Goal: Information Seeking & Learning: Check status

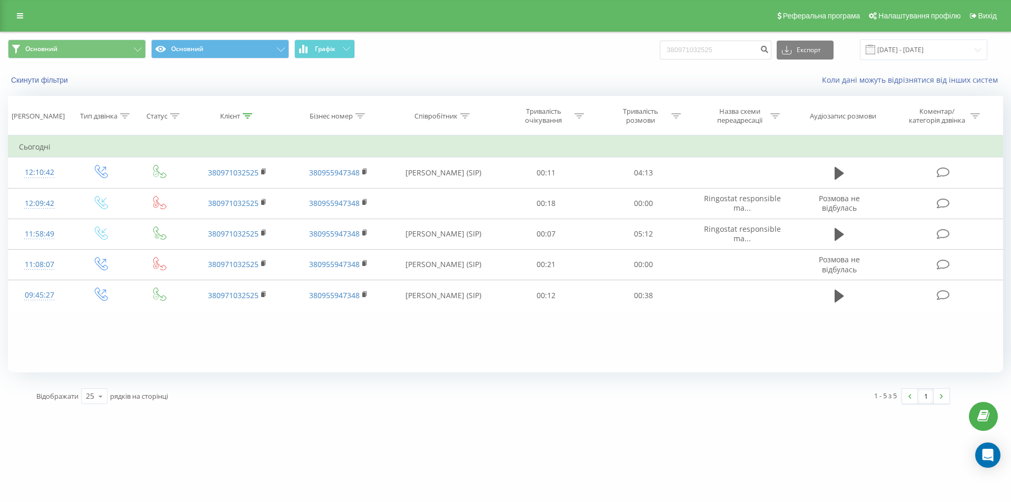
click at [701, 51] on input "380971032525" at bounding box center [716, 50] width 112 height 19
type input "380938867291"
click at [701, 51] on input "380938867291" at bounding box center [716, 50] width 112 height 19
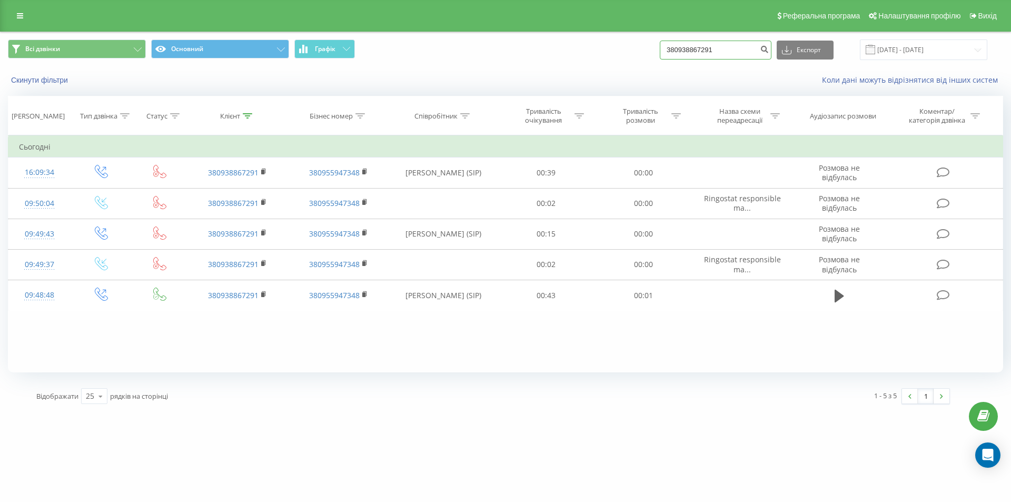
click at [702, 51] on input "380938867291" at bounding box center [716, 50] width 112 height 19
